Goal: Check status: Check status

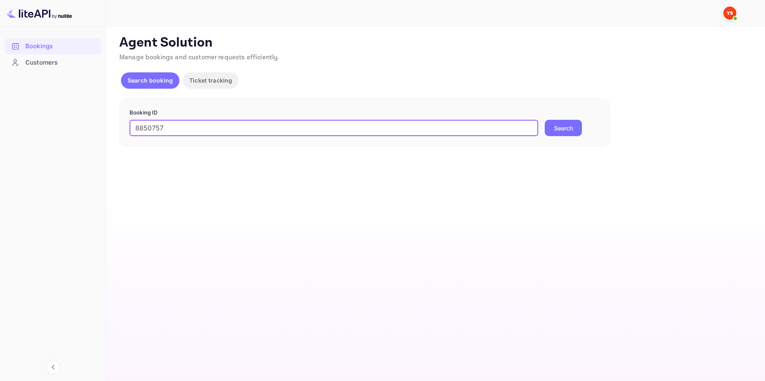
type input "8850757"
click at [564, 126] on button "Search" at bounding box center [563, 128] width 37 height 16
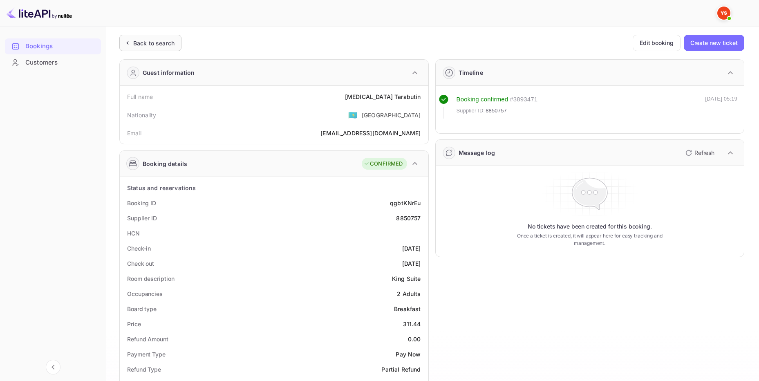
click at [171, 38] on div "Back to search" at bounding box center [150, 43] width 62 height 16
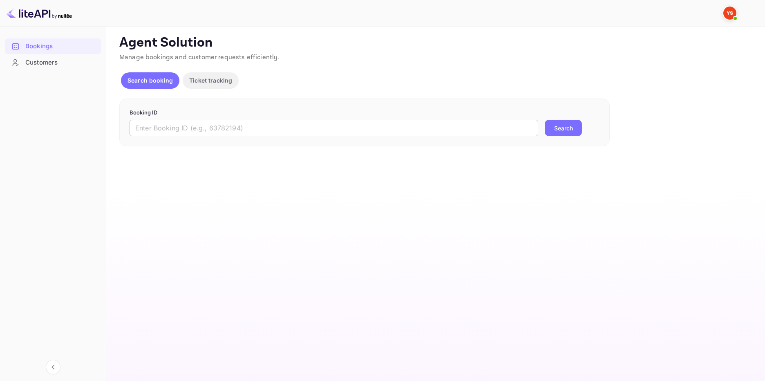
click at [290, 126] on input "text" at bounding box center [334, 128] width 409 height 16
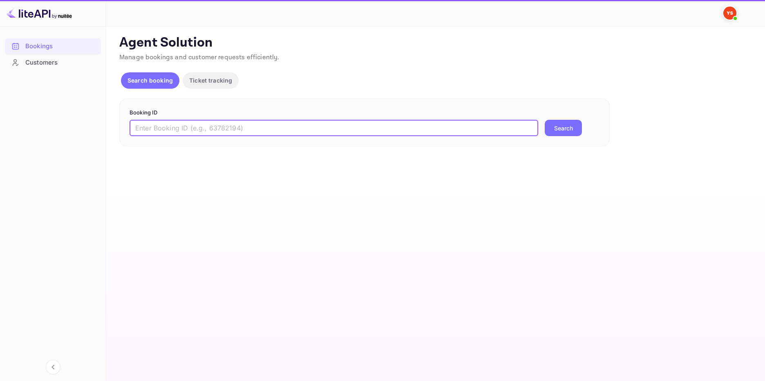
paste input "9265158"
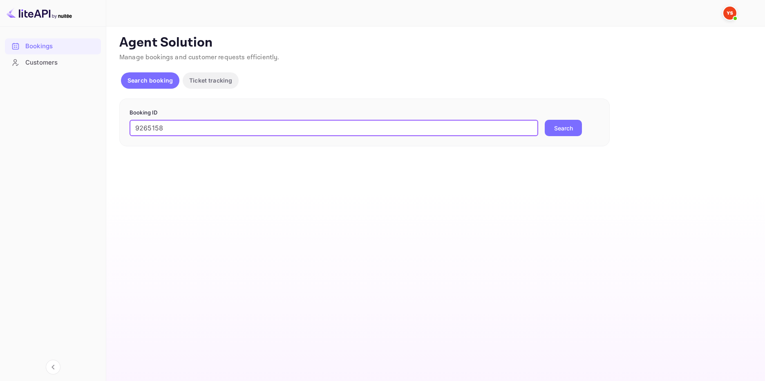
type input "9265158"
click at [555, 124] on button "Search" at bounding box center [563, 128] width 37 height 16
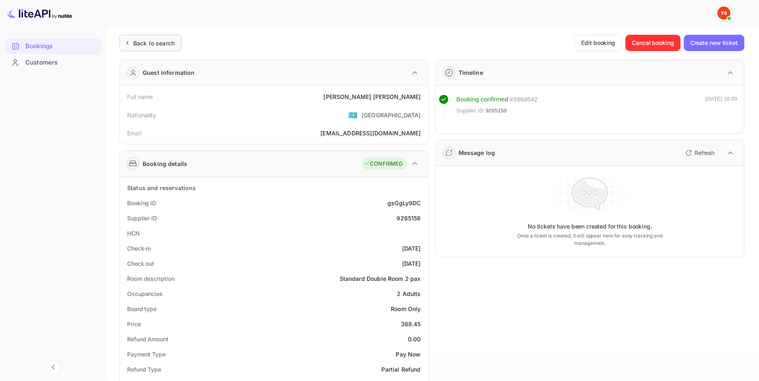
click at [163, 41] on div "Back to search" at bounding box center [153, 43] width 41 height 9
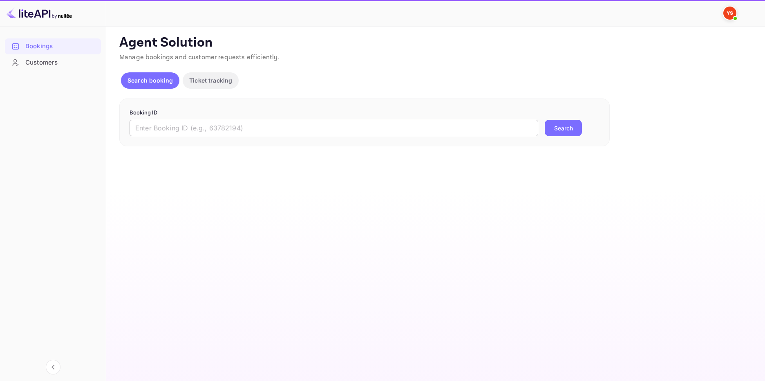
click at [179, 123] on input "text" at bounding box center [334, 128] width 409 height 16
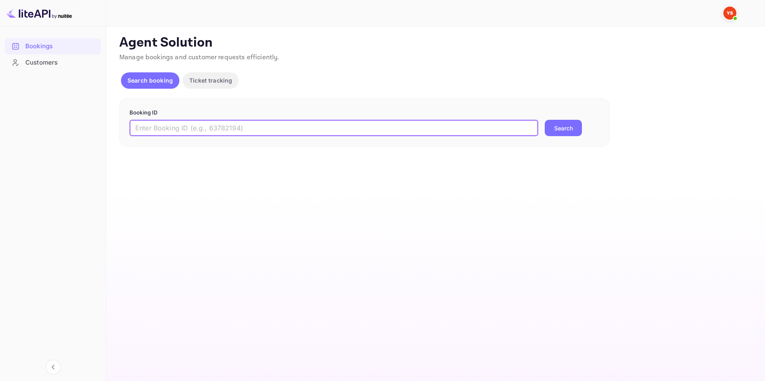
paste input "9265158"
type input "9265158"
click at [580, 130] on button "Search" at bounding box center [563, 128] width 37 height 16
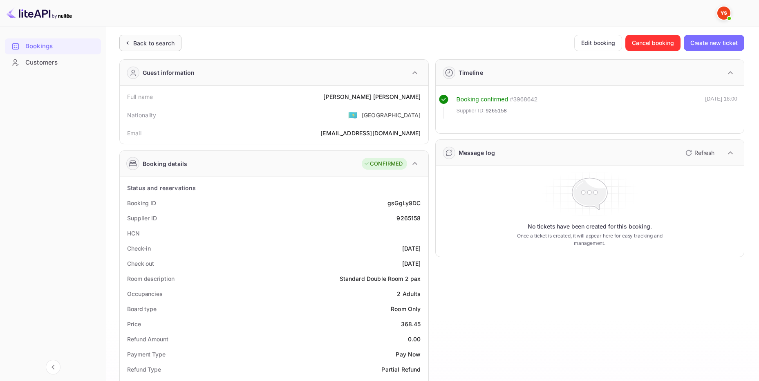
click at [171, 42] on div "Back to search" at bounding box center [153, 43] width 41 height 9
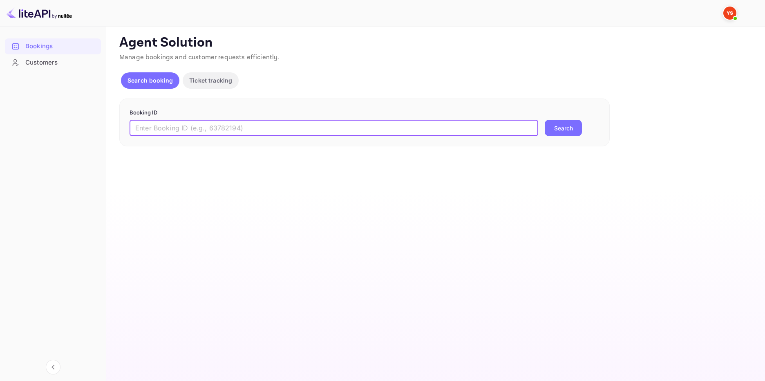
drag, startPoint x: 184, startPoint y: 129, endPoint x: 191, endPoint y: 130, distance: 7.5
click at [185, 130] on input "text" at bounding box center [334, 128] width 409 height 16
paste input "9465818"
type input "9465818"
click at [563, 126] on button "Search" at bounding box center [563, 128] width 37 height 16
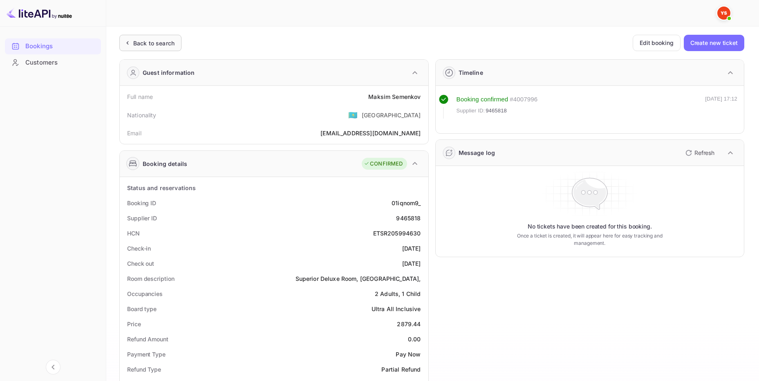
click at [160, 34] on div "Unsaved Changes Ticket Affiliate URL [URL][DOMAIN_NAME] Business partner name N…" at bounding box center [427, 338] width 643 height 622
click at [153, 40] on div "Back to search" at bounding box center [153, 43] width 41 height 9
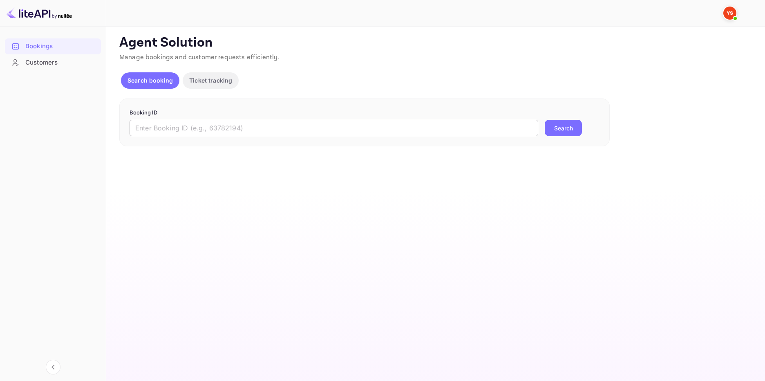
click at [197, 127] on input "text" at bounding box center [334, 128] width 409 height 16
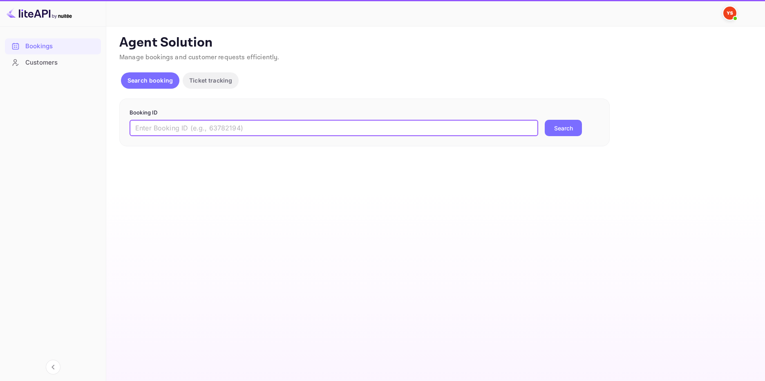
paste input "9714242"
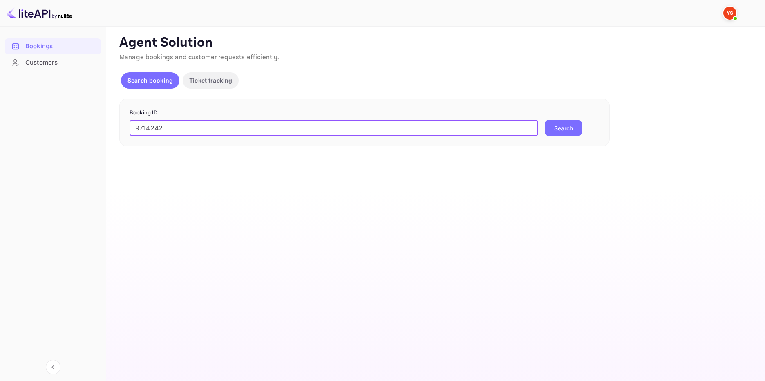
type input "9714242"
click at [564, 125] on button "Search" at bounding box center [563, 128] width 37 height 16
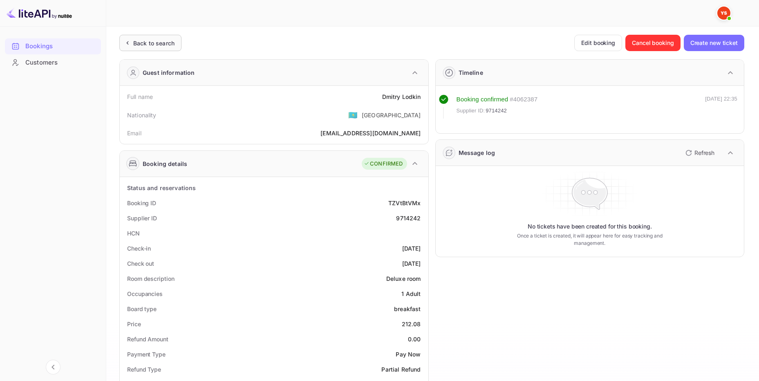
click at [142, 39] on div "Back to search" at bounding box center [153, 43] width 41 height 9
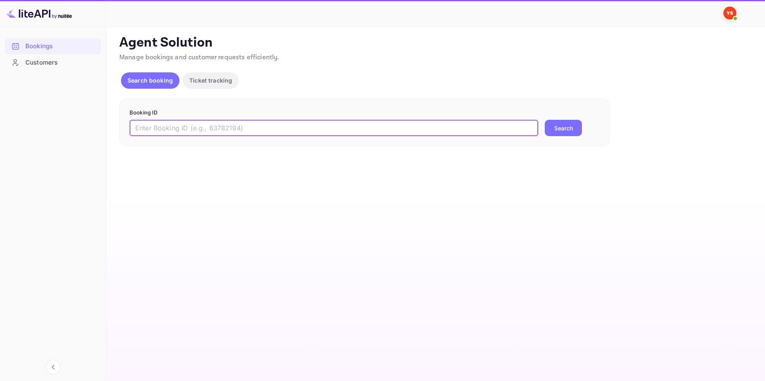
click at [152, 130] on input "text" at bounding box center [334, 128] width 409 height 16
paste input "8614932"
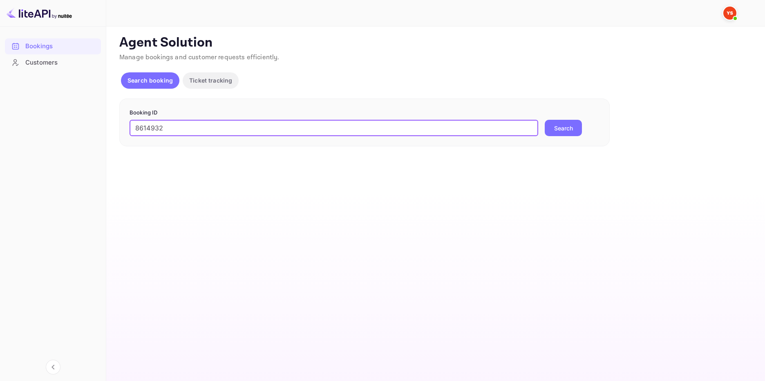
type input "8614932"
click at [572, 123] on button "Search" at bounding box center [563, 128] width 37 height 16
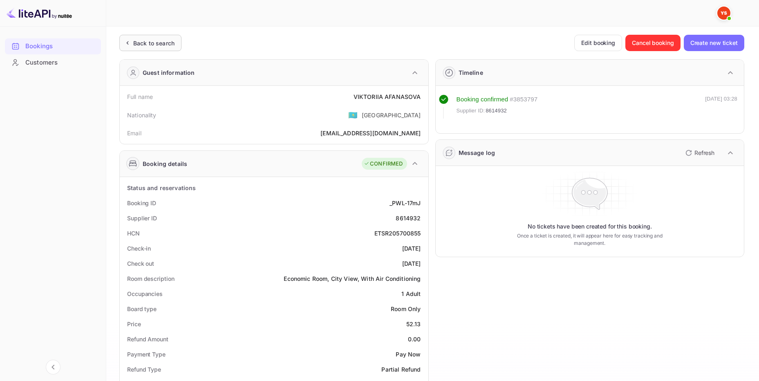
click at [145, 39] on div "Back to search" at bounding box center [153, 43] width 41 height 9
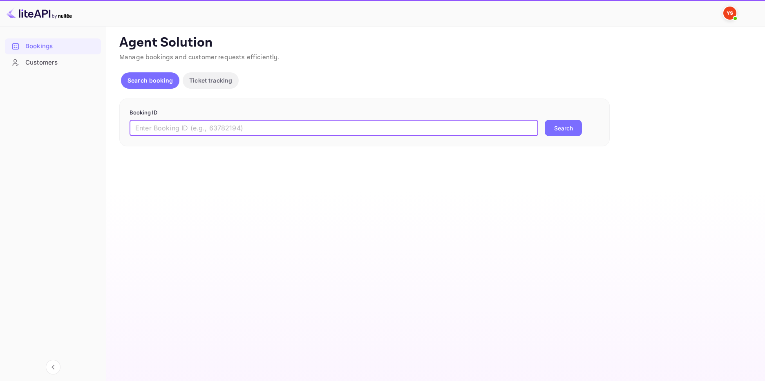
click at [157, 132] on input "text" at bounding box center [334, 128] width 409 height 16
paste input "7214925"
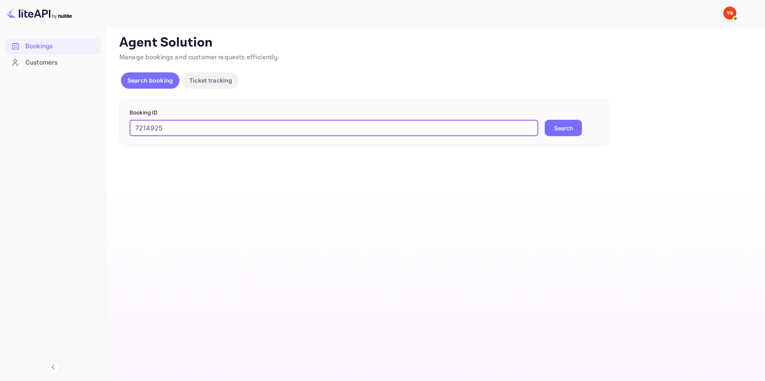
type input "7214925"
click at [555, 126] on button "Search" at bounding box center [563, 128] width 37 height 16
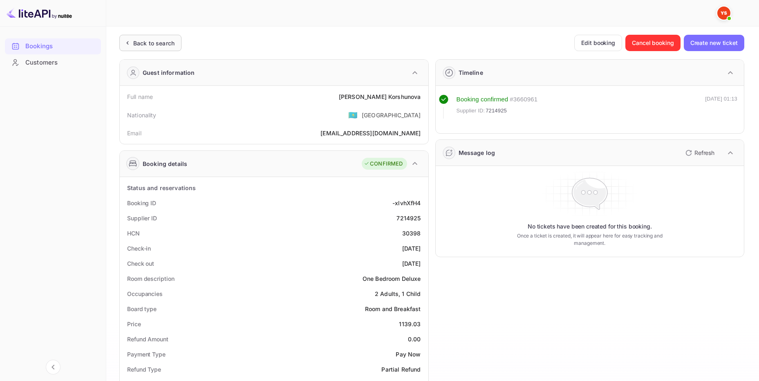
click at [167, 45] on div "Back to search" at bounding box center [153, 43] width 41 height 9
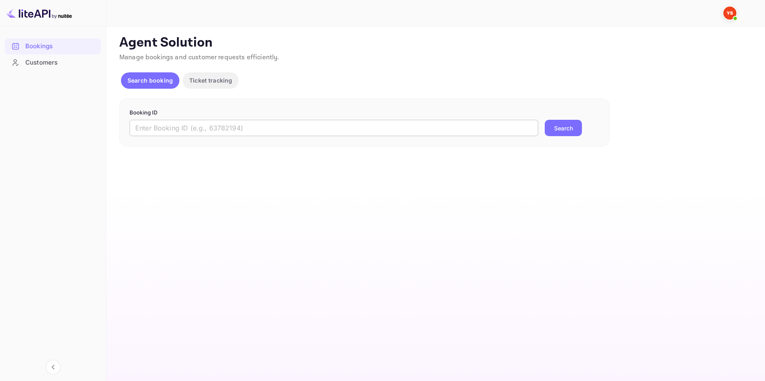
drag, startPoint x: 199, startPoint y: 123, endPoint x: 210, endPoint y: 126, distance: 11.4
click at [199, 124] on input "text" at bounding box center [334, 128] width 409 height 16
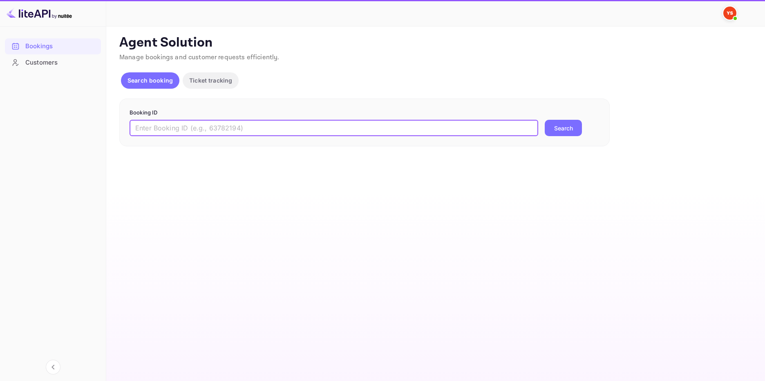
paste input "9693243"
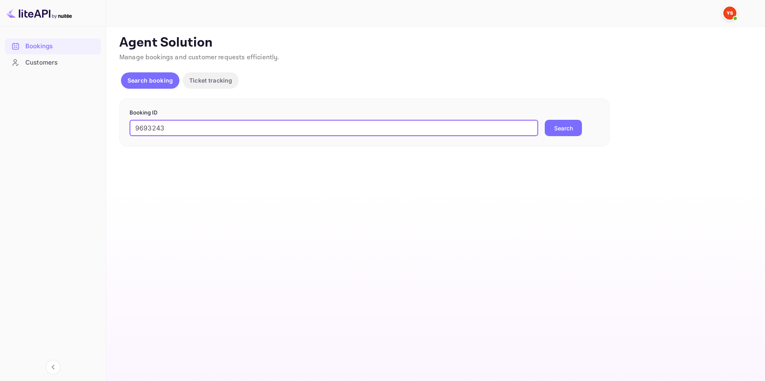
type input "9693243"
click at [568, 126] on button "Search" at bounding box center [563, 128] width 37 height 16
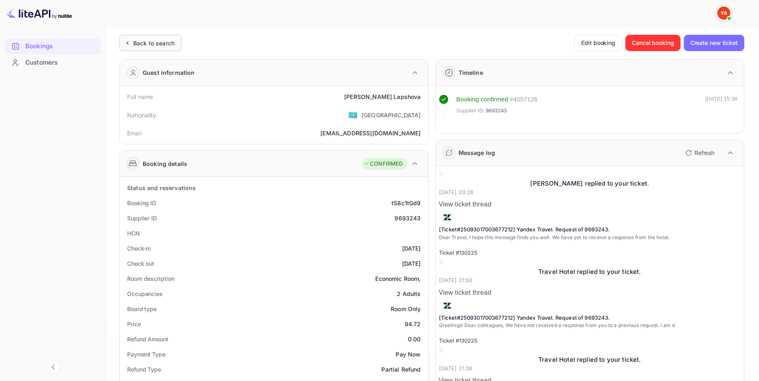
click at [167, 43] on div "Back to search" at bounding box center [153, 43] width 41 height 9
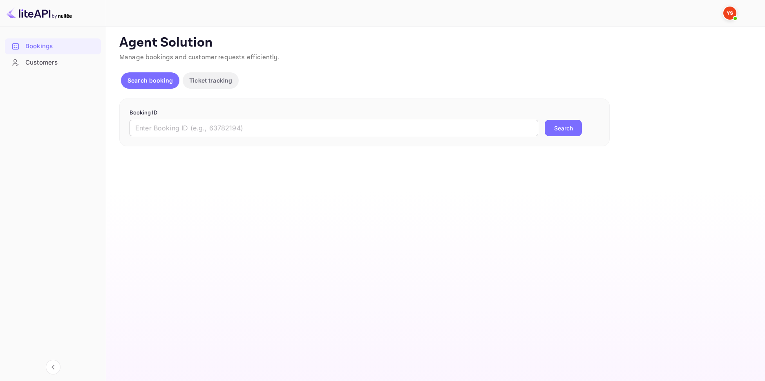
drag, startPoint x: 237, startPoint y: 128, endPoint x: 233, endPoint y: 126, distance: 4.3
click at [237, 127] on input "text" at bounding box center [334, 128] width 409 height 16
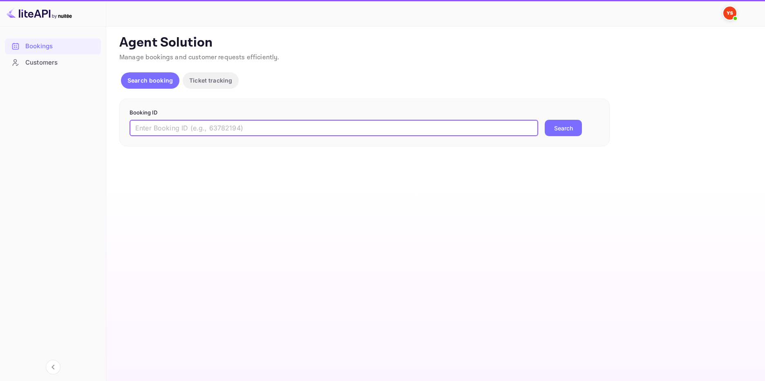
paste input "9665340"
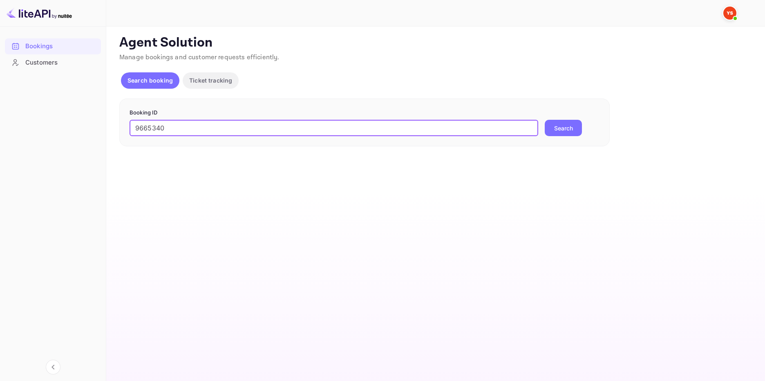
type input "9665340"
click at [569, 131] on button "Search" at bounding box center [563, 128] width 37 height 16
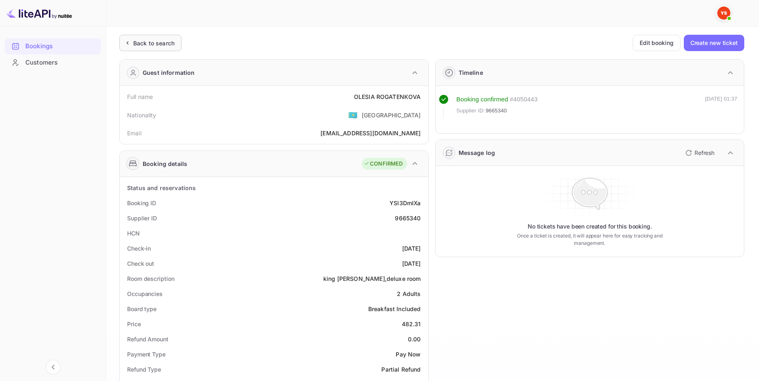
click at [173, 39] on div "Back to search" at bounding box center [153, 43] width 41 height 9
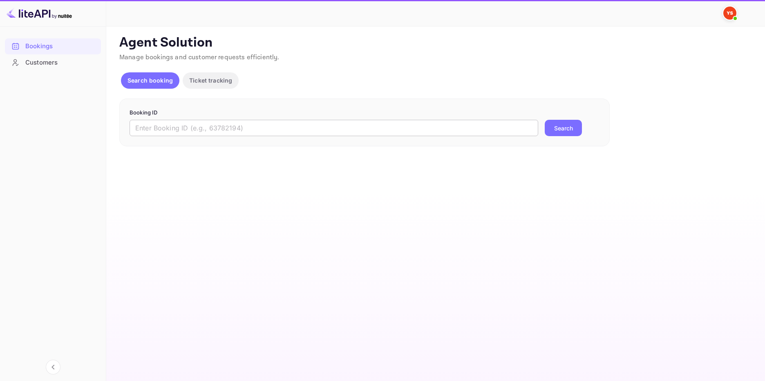
click at [172, 120] on form "Booking ID ​ Search" at bounding box center [365, 123] width 470 height 28
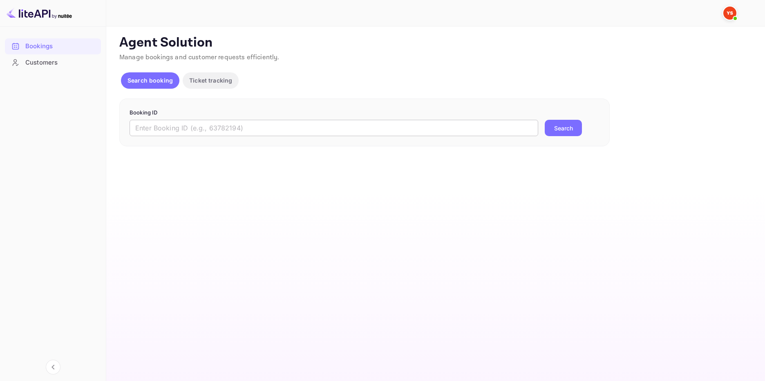
drag, startPoint x: 170, startPoint y: 124, endPoint x: 176, endPoint y: 124, distance: 5.3
click at [171, 125] on input "text" at bounding box center [334, 128] width 409 height 16
paste input "6911303"
type input "6911303"
click at [562, 127] on button "Search" at bounding box center [563, 128] width 37 height 16
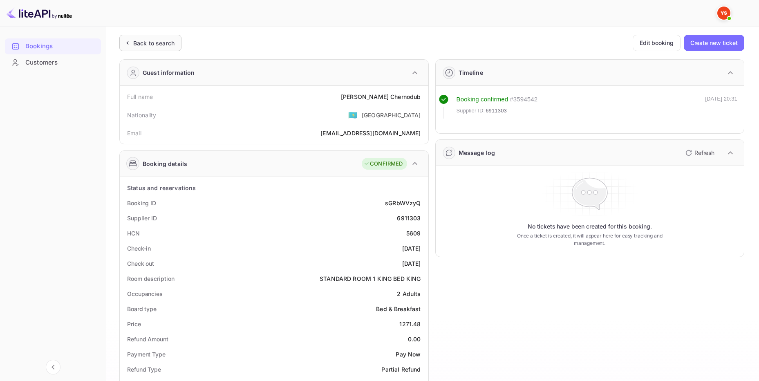
click at [151, 43] on div "Back to search" at bounding box center [153, 43] width 41 height 9
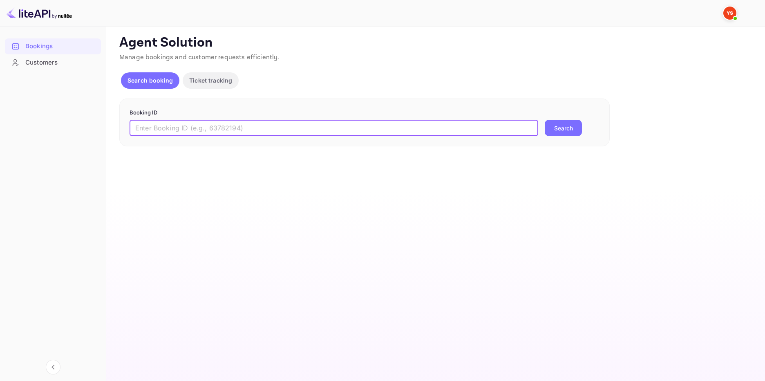
click at [154, 126] on input "text" at bounding box center [334, 128] width 409 height 16
paste input "9524468"
type input "9524468"
click at [558, 132] on button "Search" at bounding box center [563, 128] width 37 height 16
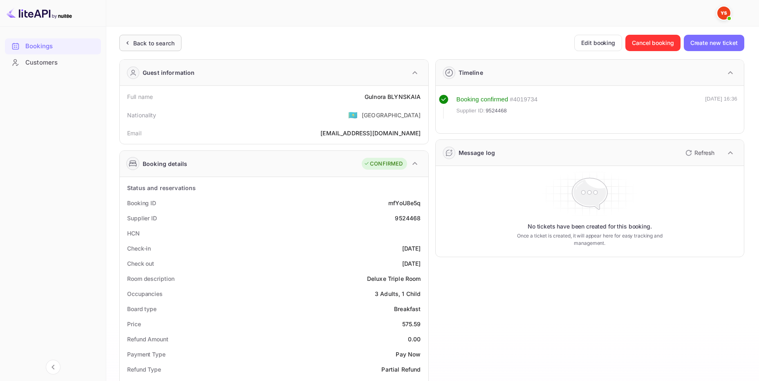
click at [161, 46] on div "Back to search" at bounding box center [153, 43] width 41 height 9
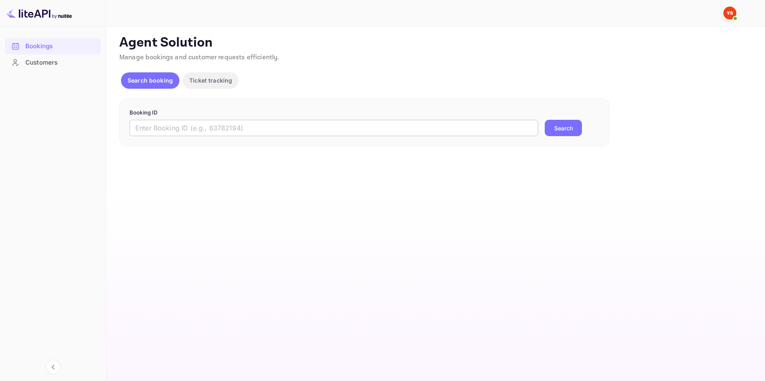
click at [252, 126] on input "text" at bounding box center [334, 128] width 409 height 16
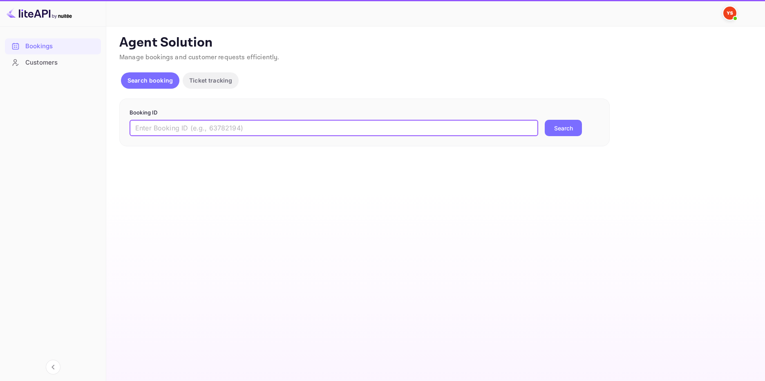
paste input "9816356"
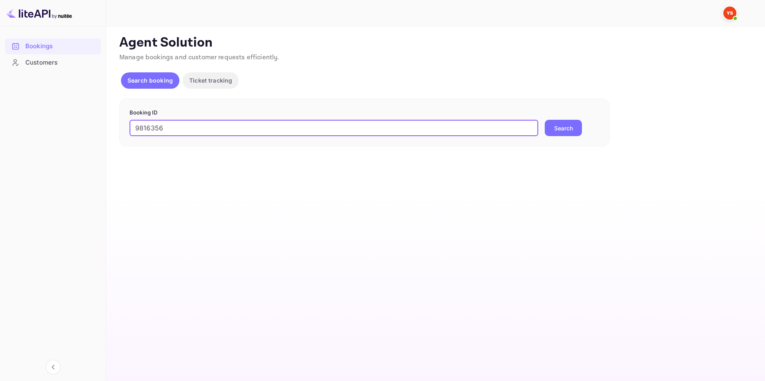
type input "9816356"
click at [572, 131] on button "Search" at bounding box center [563, 128] width 37 height 16
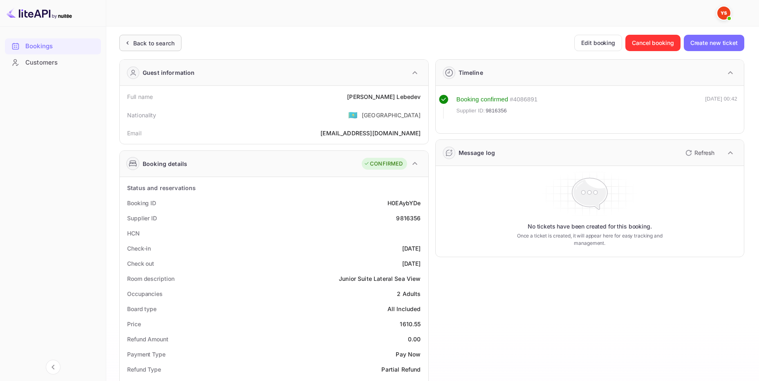
click at [145, 40] on div "Back to search" at bounding box center [153, 43] width 41 height 9
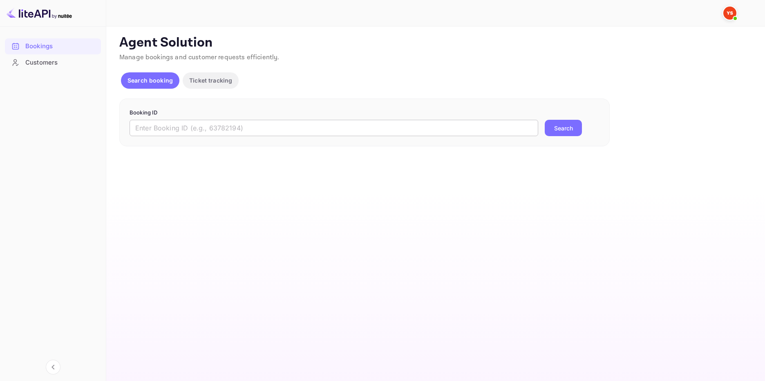
click at [171, 128] on input "text" at bounding box center [334, 128] width 409 height 16
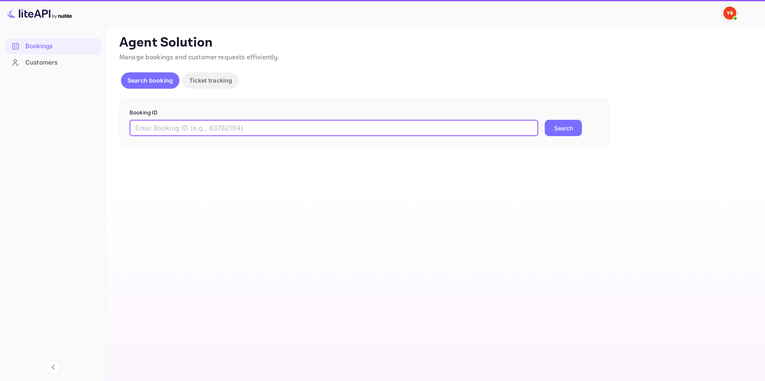
paste input "9316492"
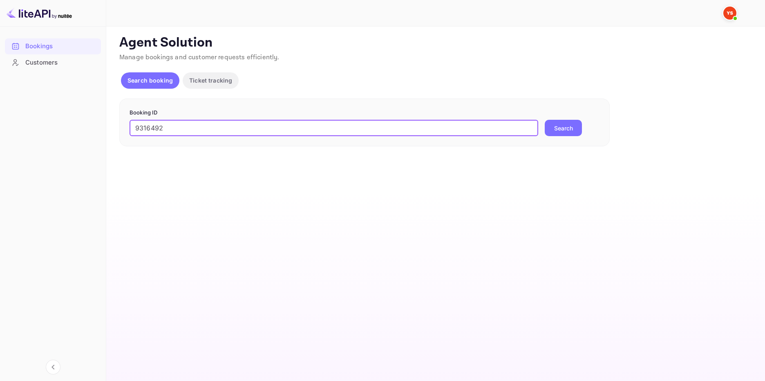
type input "9316492"
click at [566, 127] on button "Search" at bounding box center [563, 128] width 37 height 16
